Goal: Task Accomplishment & Management: Complete application form

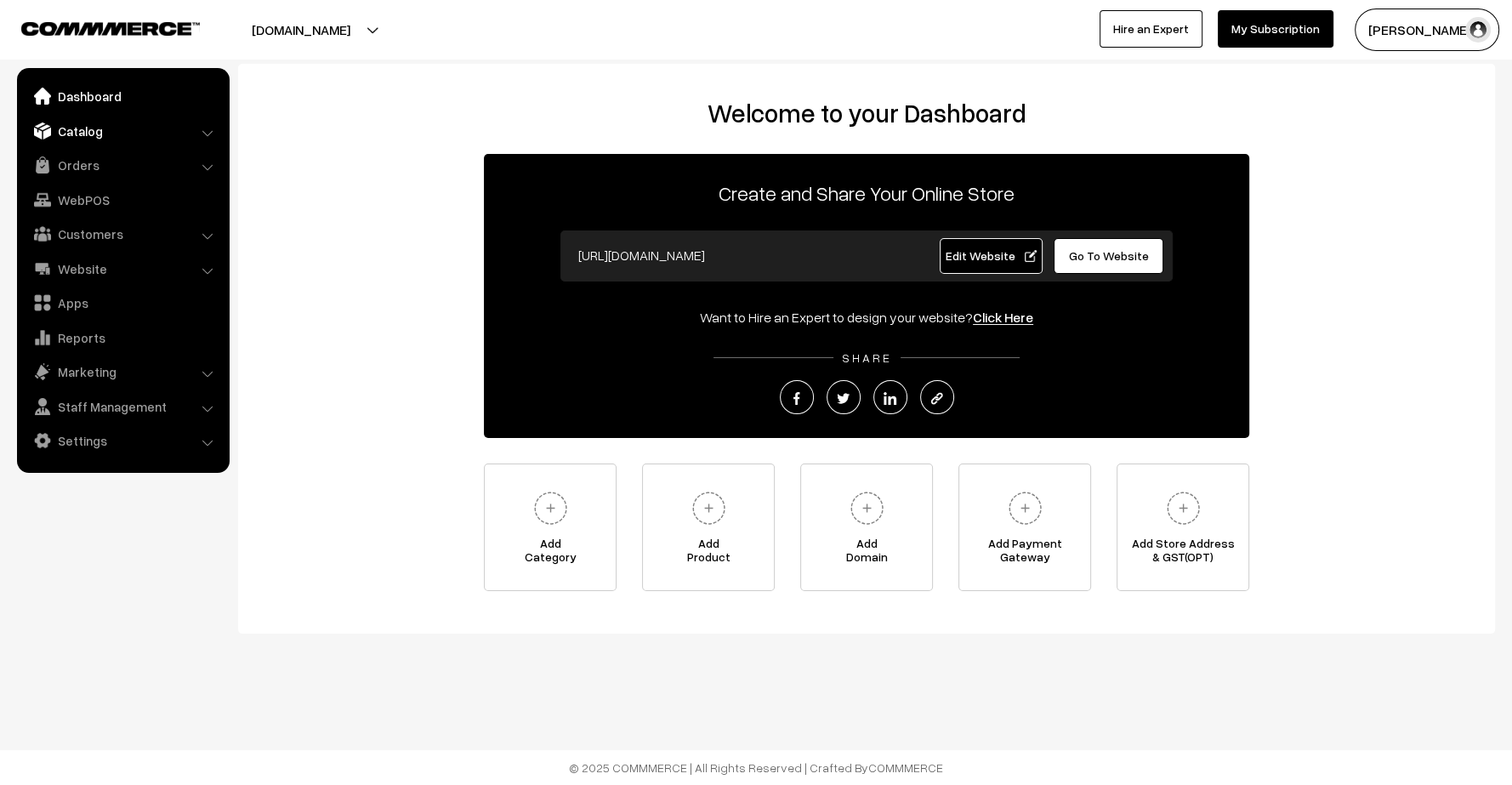
click at [80, 132] on link "Catalog" at bounding box center [122, 131] width 203 height 31
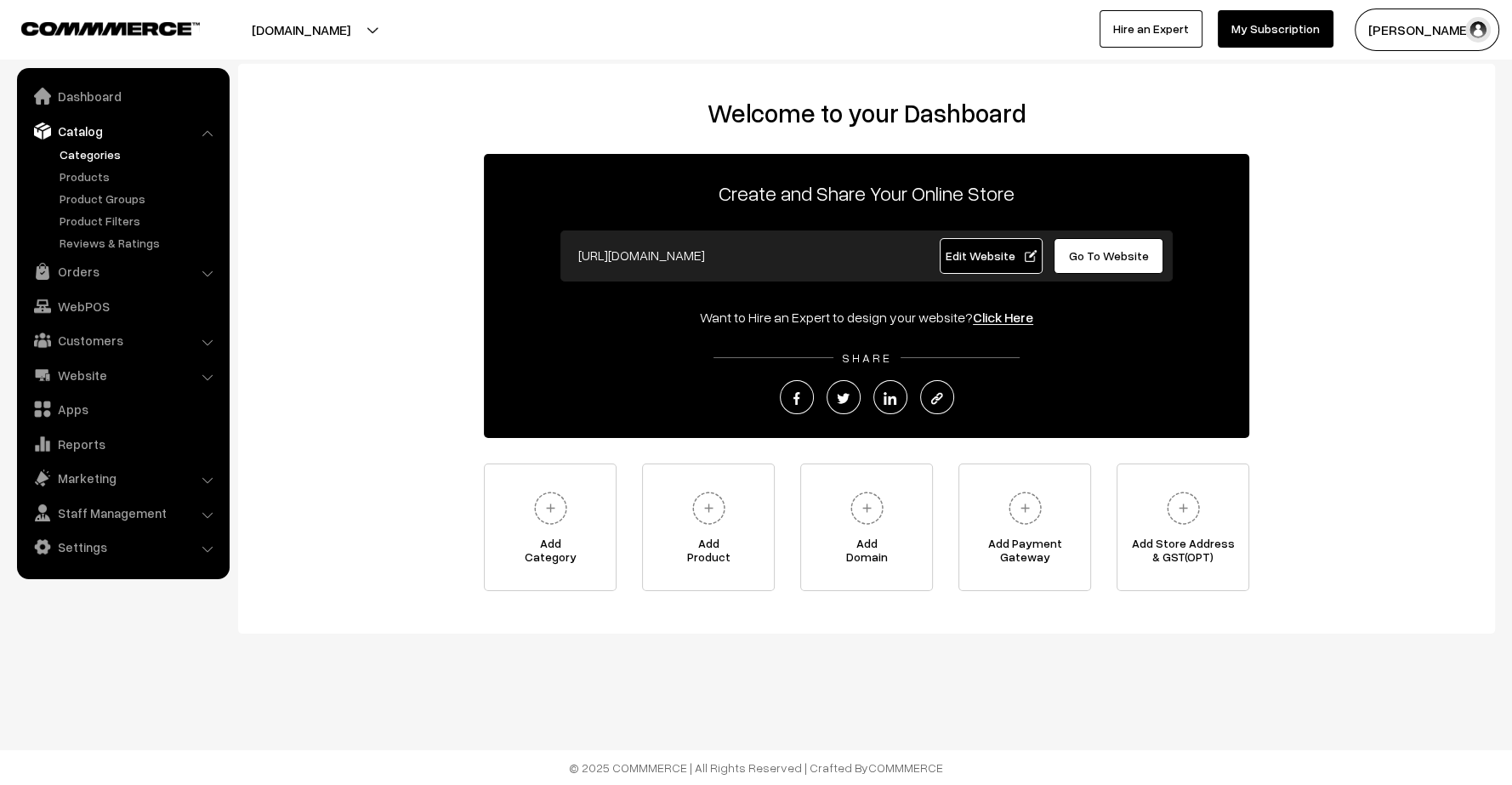
click at [86, 155] on link "Categories" at bounding box center [140, 154] width 169 height 17
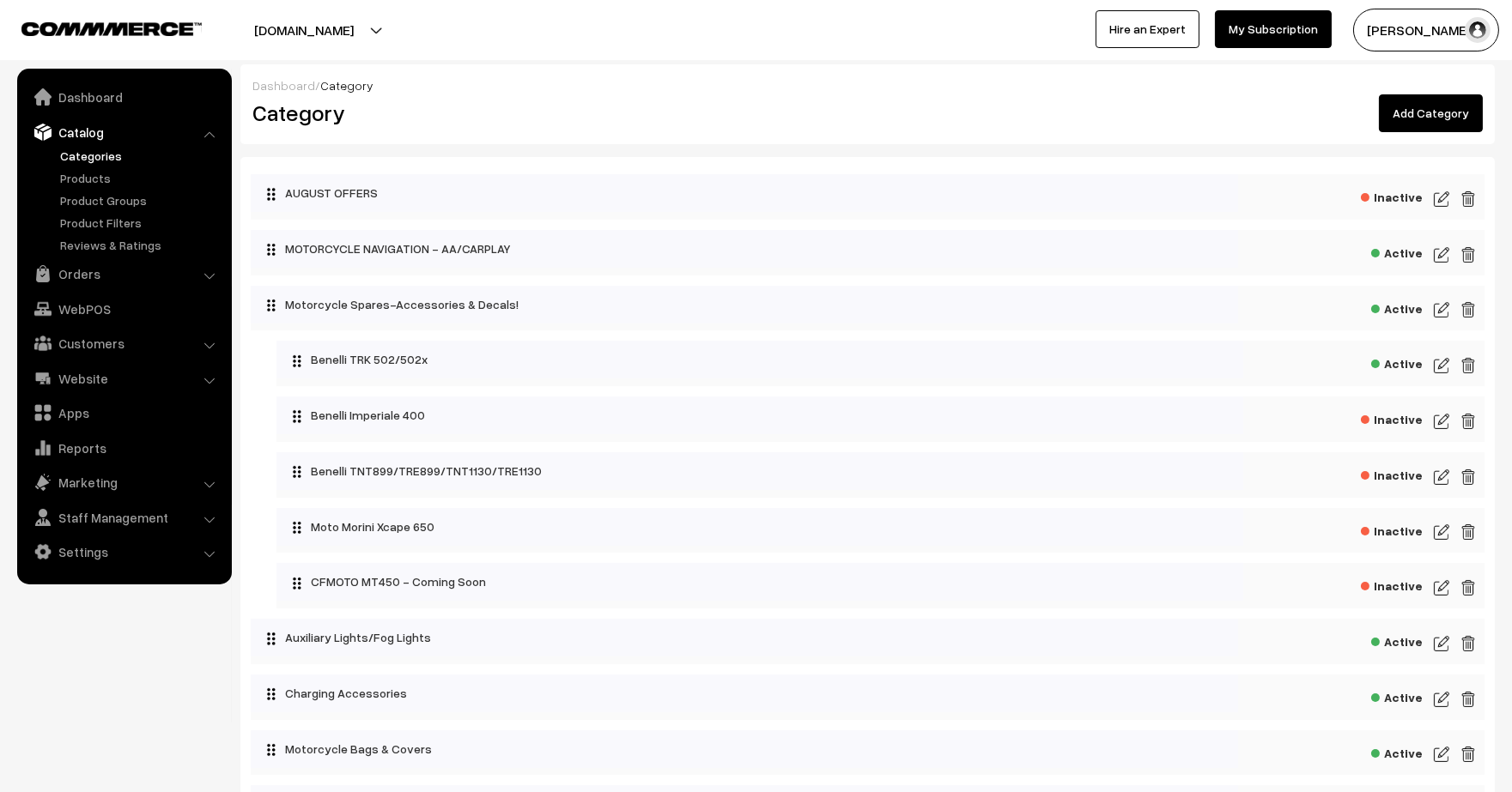
click at [1442, 120] on link "Add Category" at bounding box center [1431, 113] width 104 height 38
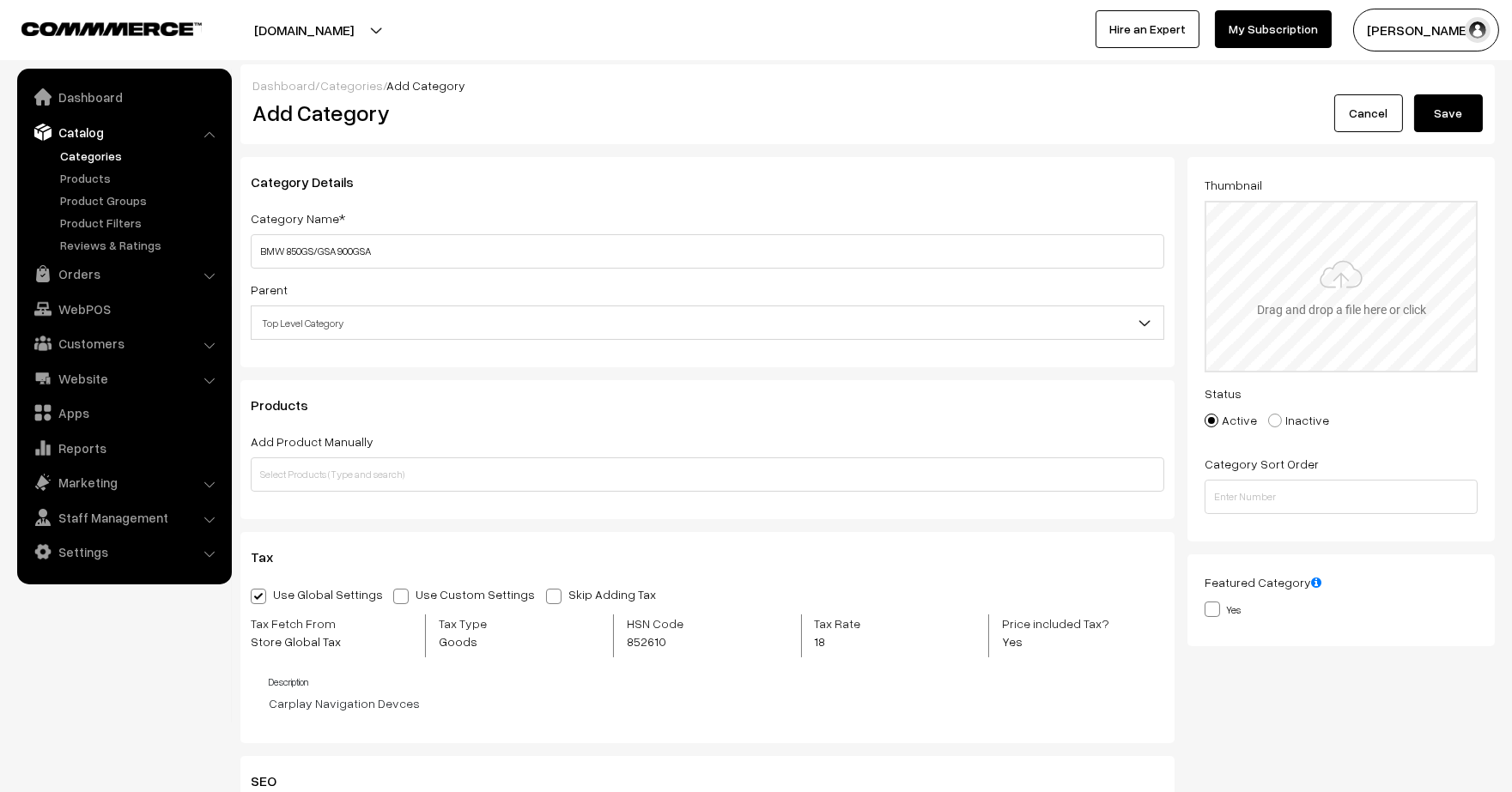
type input "BMW 850GS/GSA 900GSA"
click at [1384, 263] on input "file" at bounding box center [1341, 287] width 269 height 168
type input "C:\fakepath\--standard1726492488946.png"
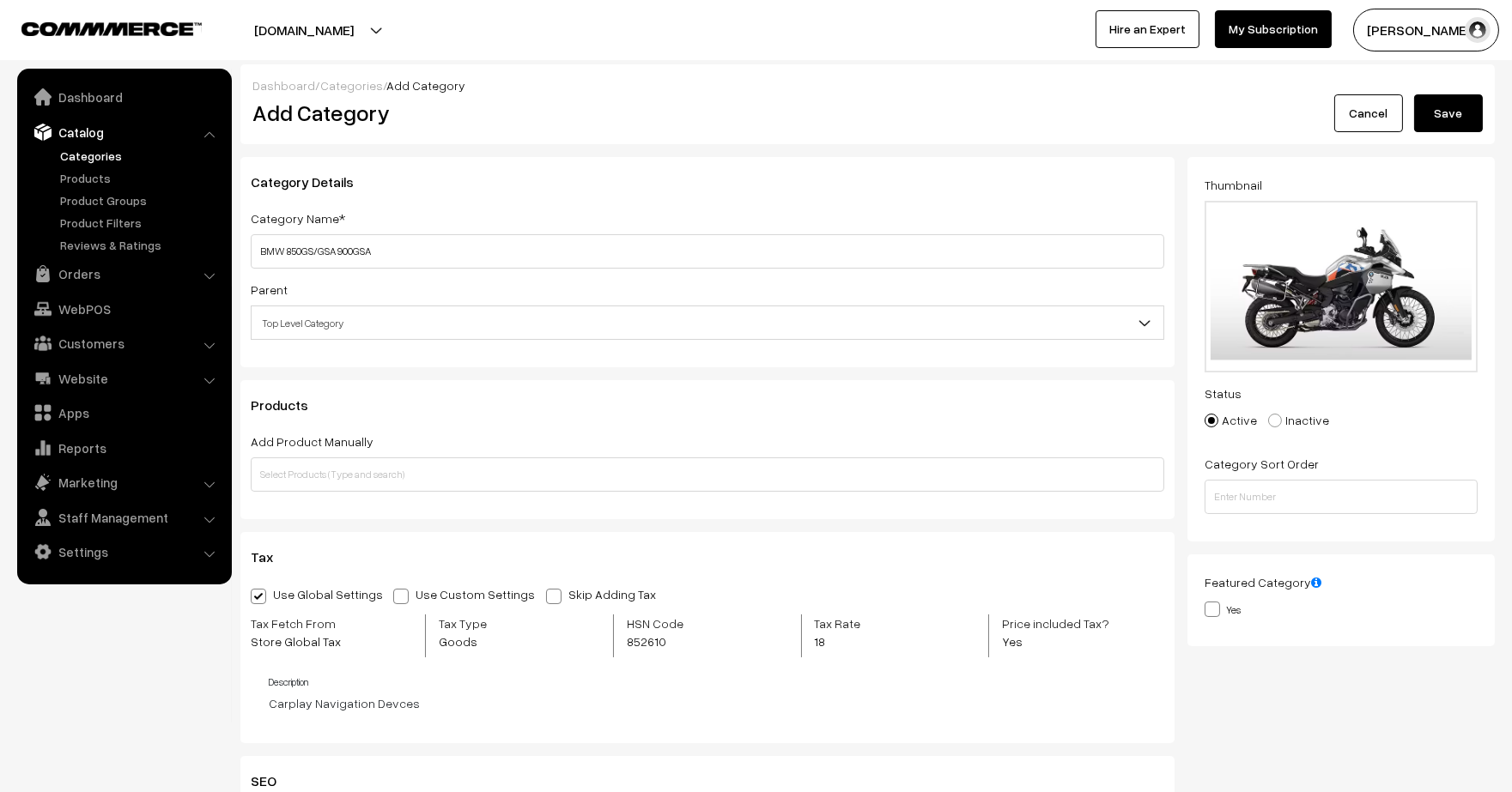
click at [400, 311] on span "Top Level Category" at bounding box center [707, 323] width 912 height 30
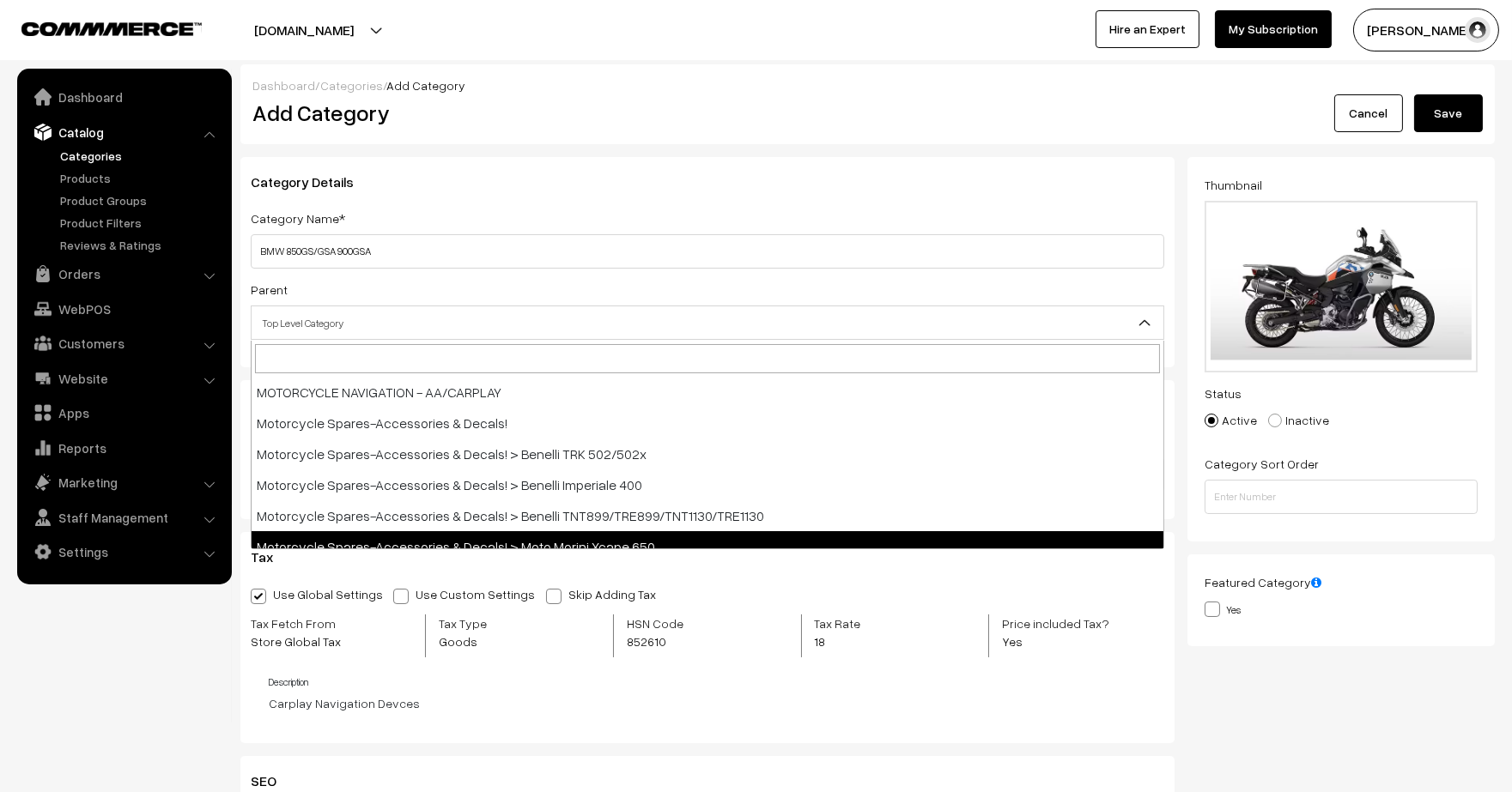
scroll to position [74, 0]
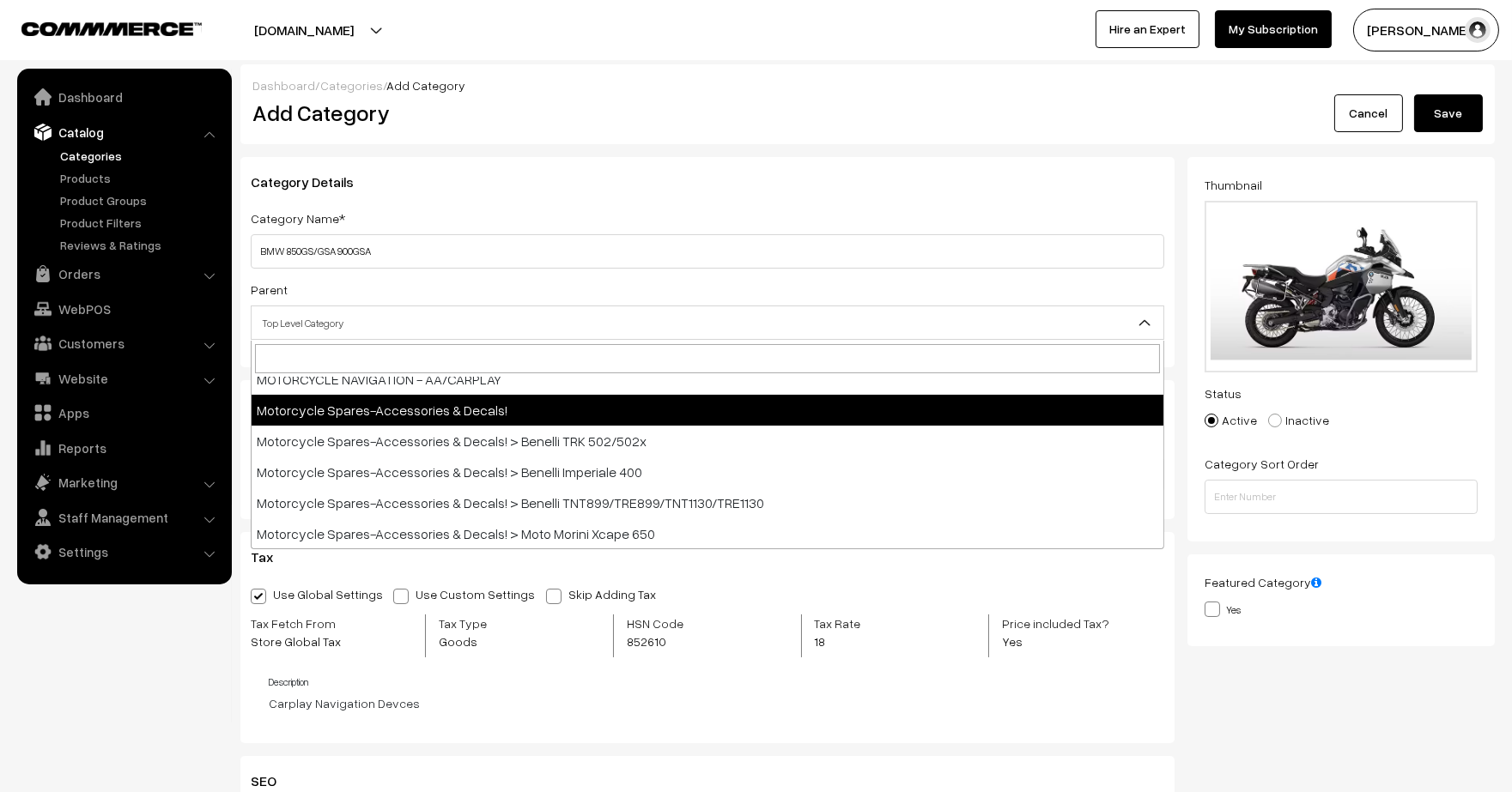
select select "12"
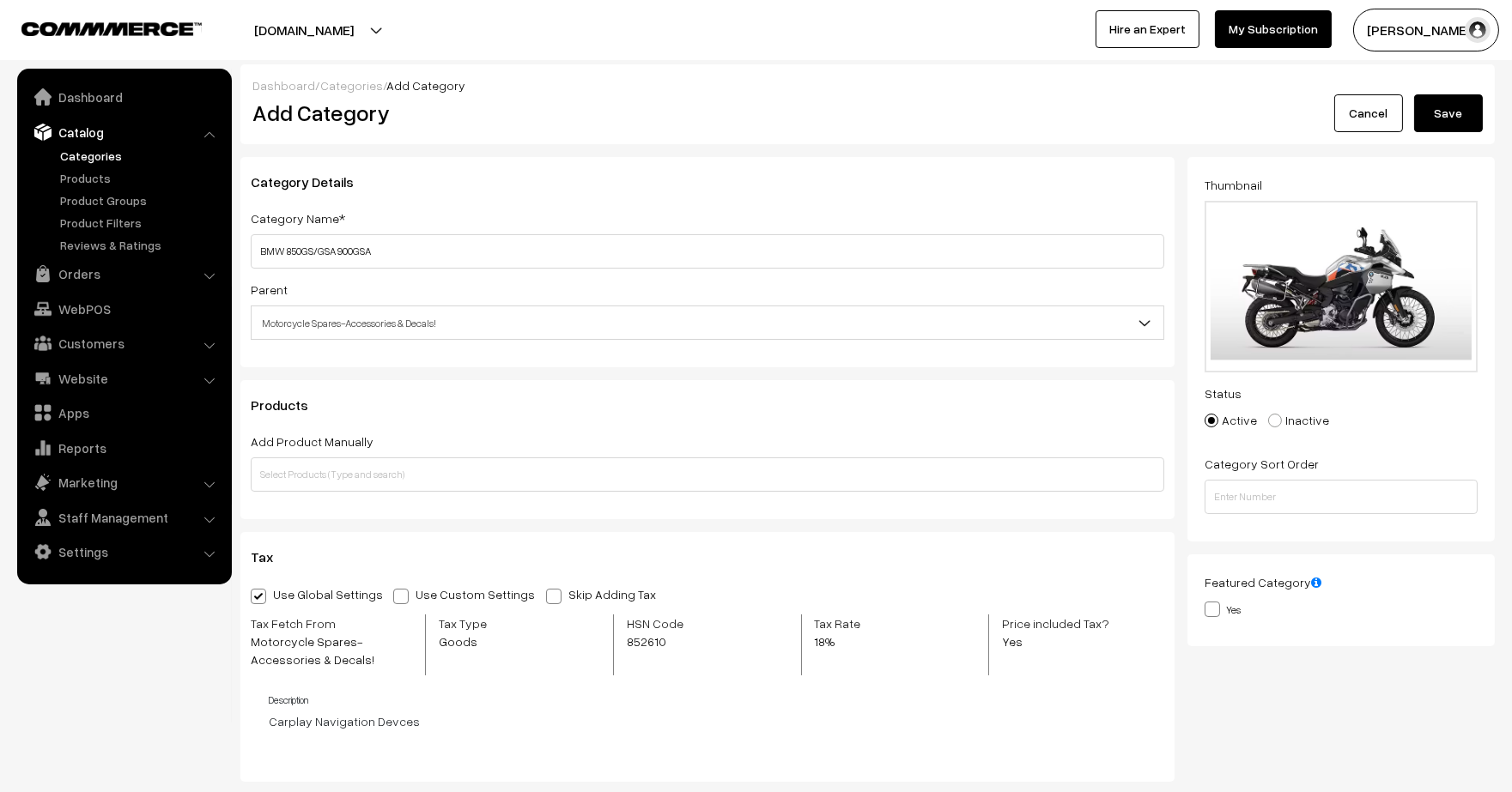
click at [1466, 109] on button "Save" at bounding box center [1448, 113] width 69 height 38
